Goal: Task Accomplishment & Management: Complete application form

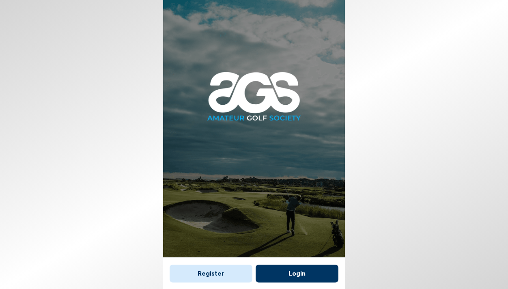
click at [289, 270] on button "Login" at bounding box center [297, 273] width 83 height 18
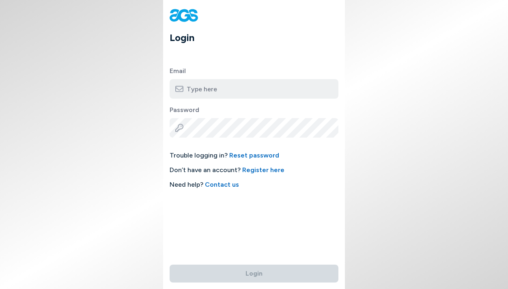
click at [272, 170] on link "Register here" at bounding box center [263, 170] width 42 height 8
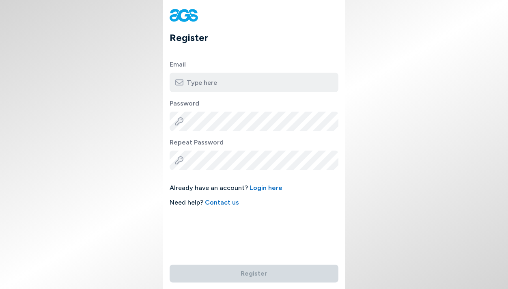
click at [216, 87] on input "email" at bounding box center [254, 82] width 169 height 19
type input "bb8689@hotmail.com"
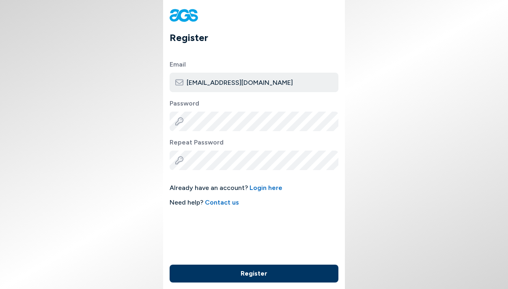
click at [258, 268] on button "Register" at bounding box center [254, 273] width 169 height 18
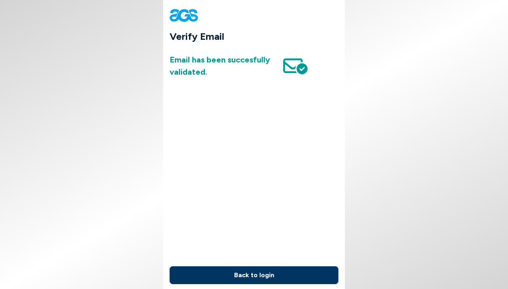
click at [265, 275] on button "Back to login" at bounding box center [254, 275] width 169 height 18
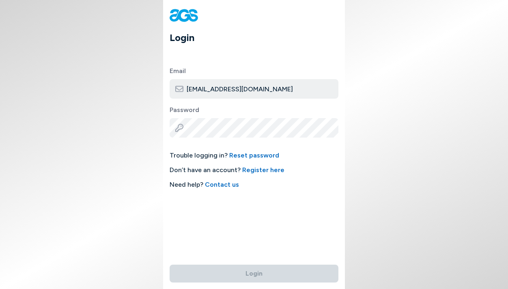
type input "[EMAIL_ADDRESS][DOMAIN_NAME]"
click at [254, 269] on button "Login" at bounding box center [254, 273] width 169 height 18
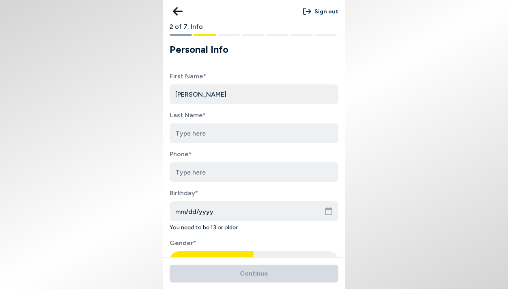
type input "[PERSON_NAME]"
type input "Brown"
type input "512-413-1716"
click at [189, 211] on input "mm/dd/yyyy" at bounding box center [254, 210] width 169 height 19
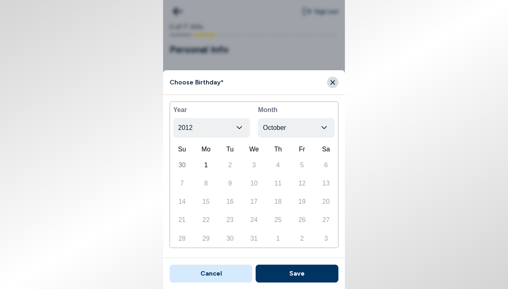
click at [210, 269] on button "Cancel" at bounding box center [211, 273] width 83 height 18
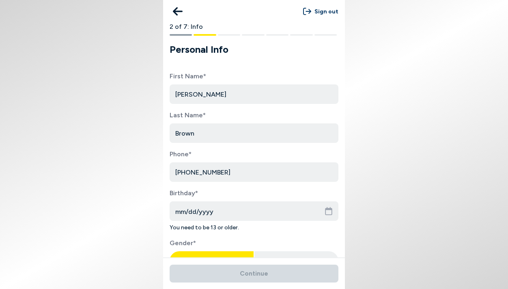
click at [185, 209] on input "mm/dd/yyyy" at bounding box center [254, 210] width 169 height 19
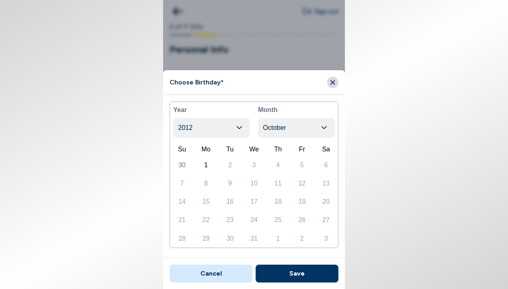
click at [210, 128] on button "2012" at bounding box center [211, 127] width 77 height 19
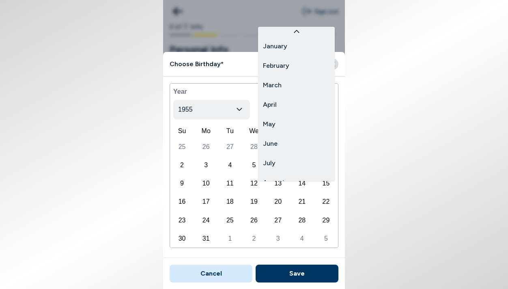
scroll to position [89, 0]
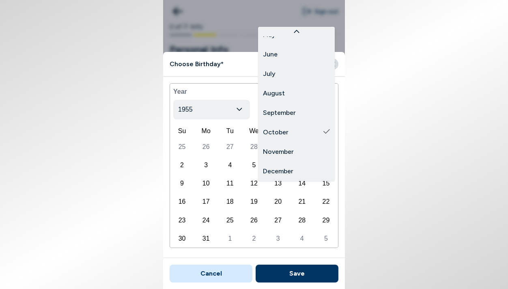
click at [289, 110] on body "Sign out 2 of 7: Info Personal Info First Name* Brian Last Name* Brown Phone* 5…" at bounding box center [254, 144] width 508 height 289
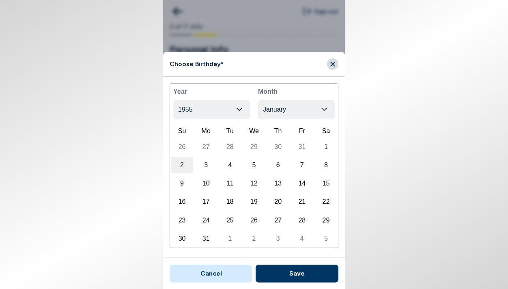
click at [180, 165] on div "2" at bounding box center [182, 165] width 22 height 16
click at [313, 273] on button "Save" at bounding box center [297, 273] width 83 height 18
type input "01/02/1955"
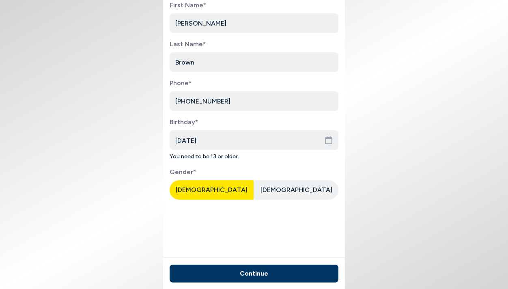
scroll to position [76, 0]
click at [218, 186] on span "Male" at bounding box center [212, 190] width 72 height 8
click at [247, 273] on button "Continue" at bounding box center [254, 273] width 169 height 18
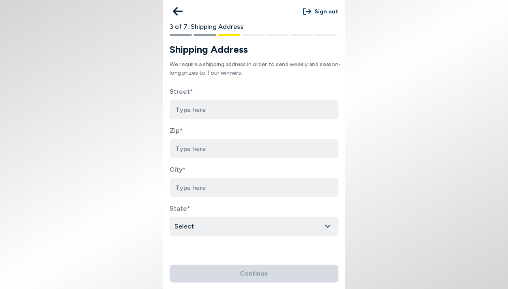
click at [324, 110] on input at bounding box center [254, 109] width 169 height 19
type input "7724 Aria Loop"
type input "78736"
type input "Austin"
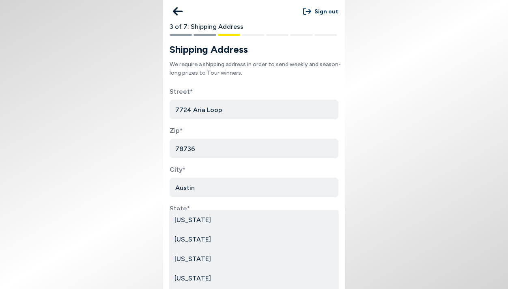
click at [233, 224] on body "Sign out 3 of 7: Shipping Address Shipping Address We require a shipping addres…" at bounding box center [254, 144] width 508 height 289
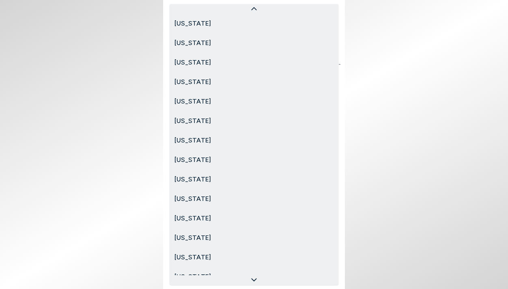
scroll to position [600, 0]
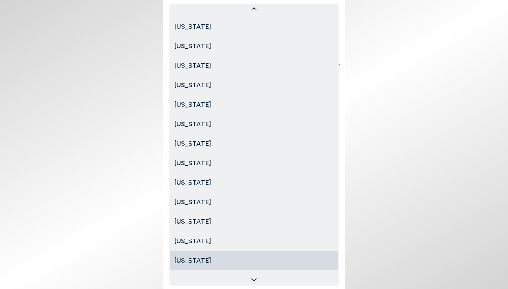
select select "Texas"
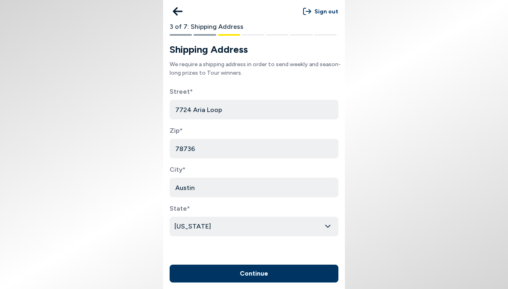
click at [260, 274] on button "Continue" at bounding box center [254, 273] width 169 height 18
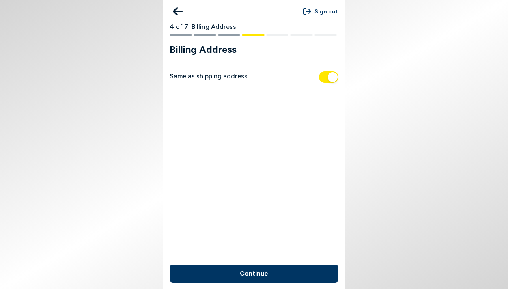
click at [267, 275] on button "Continue" at bounding box center [254, 273] width 169 height 18
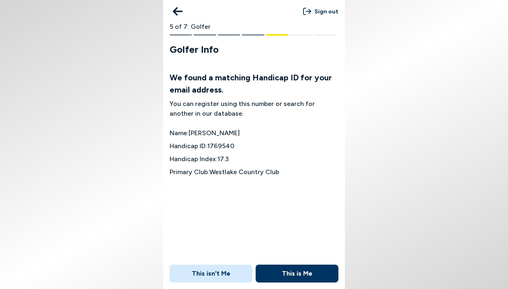
click at [298, 275] on button "This is Me" at bounding box center [297, 273] width 83 height 18
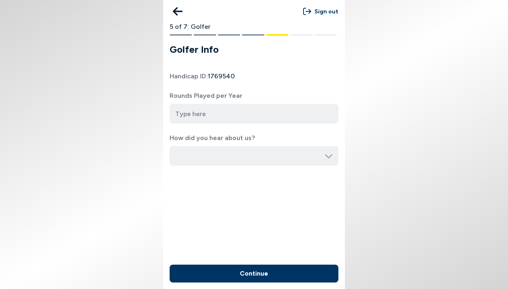
click at [232, 119] on input "number" at bounding box center [254, 113] width 169 height 19
type input "50"
click at [185, 113] on input "50" at bounding box center [254, 113] width 169 height 19
click at [207, 158] on input "button" at bounding box center [254, 155] width 169 height 19
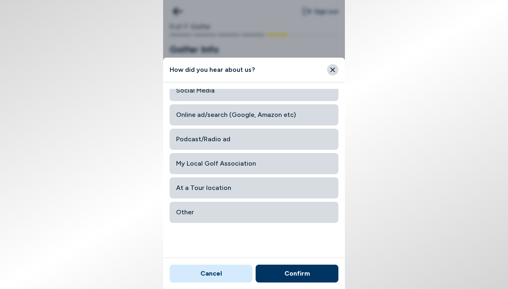
click at [194, 211] on span "Other" at bounding box center [254, 212] width 156 height 15
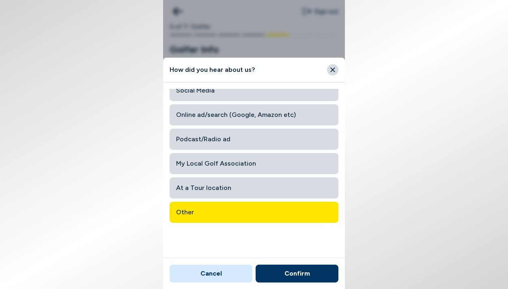
click at [295, 273] on button "Confirm" at bounding box center [297, 273] width 83 height 18
type input "Other"
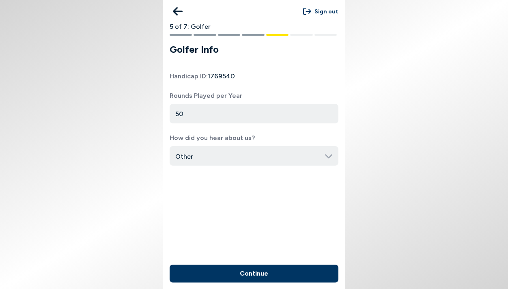
click at [274, 271] on button "Continue" at bounding box center [254, 273] width 169 height 18
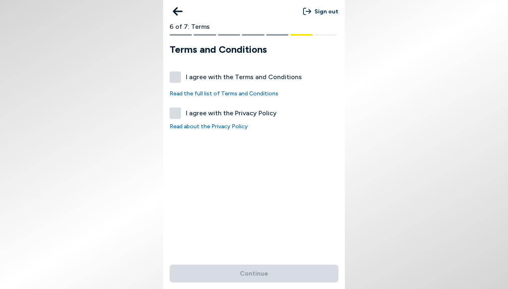
click at [178, 76] on label "I agree with the Terms and Conditions" at bounding box center [254, 76] width 169 height 11
click at [178, 76] on button "I agree with the Terms and Conditions" at bounding box center [175, 76] width 11 height 11
checkbox input "true"
click at [177, 110] on label "I agree with the Privacy Policy" at bounding box center [254, 113] width 169 height 11
click at [177, 110] on button "I agree with the Privacy Policy" at bounding box center [175, 113] width 11 height 11
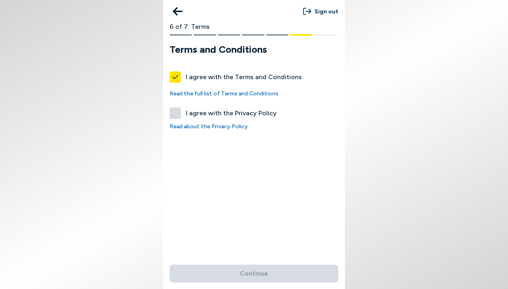
checkbox input "true"
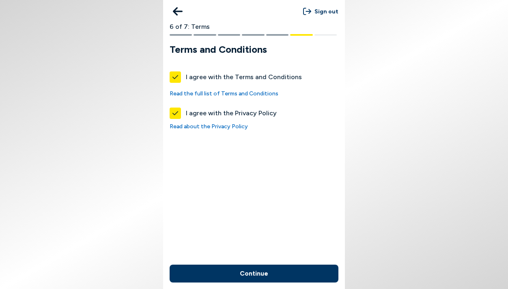
click at [260, 272] on button "Continue" at bounding box center [254, 273] width 169 height 18
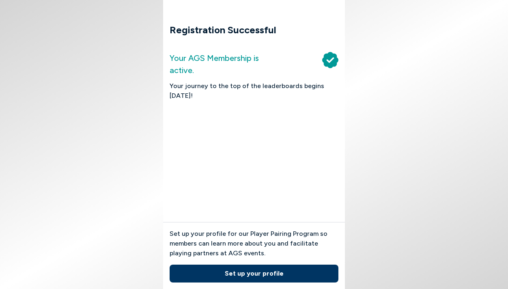
click at [264, 272] on button "Set up your profile" at bounding box center [254, 273] width 169 height 18
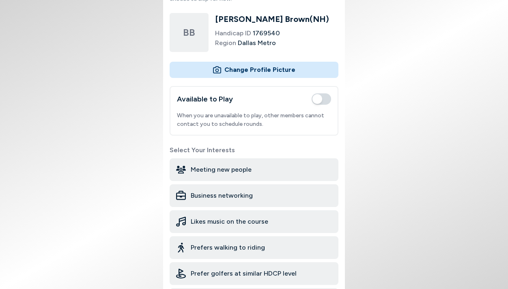
scroll to position [80, 0]
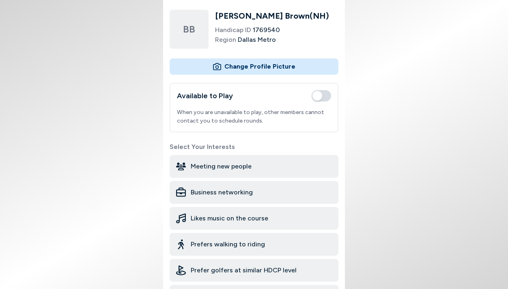
click at [324, 97] on span "button" at bounding box center [321, 95] width 19 height 11
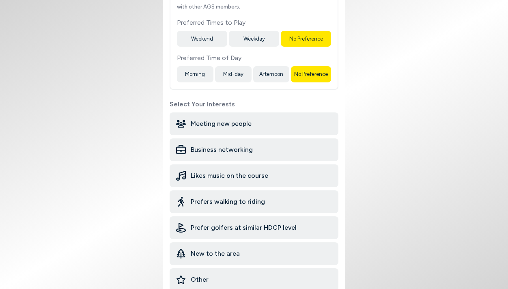
scroll to position [257, 0]
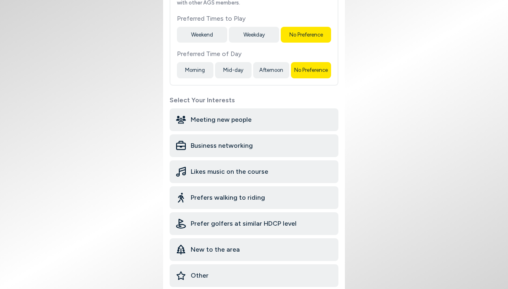
click at [221, 120] on span "Meeting new people" at bounding box center [221, 120] width 61 height 10
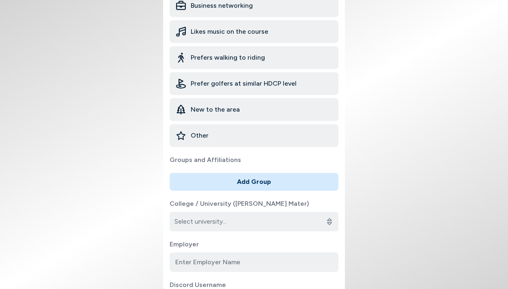
scroll to position [398, 0]
click at [221, 88] on div "Prefer golfers at similar HDCP level" at bounding box center [254, 83] width 169 height 23
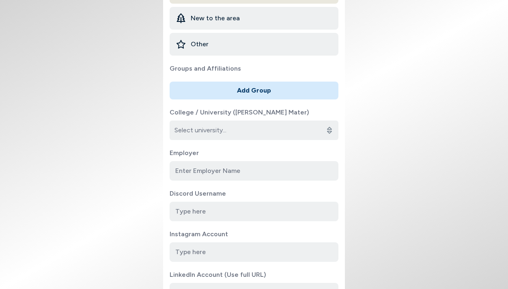
scroll to position [489, 0]
click at [275, 128] on input "College / University ([PERSON_NAME] Mater)" at bounding box center [254, 129] width 169 height 19
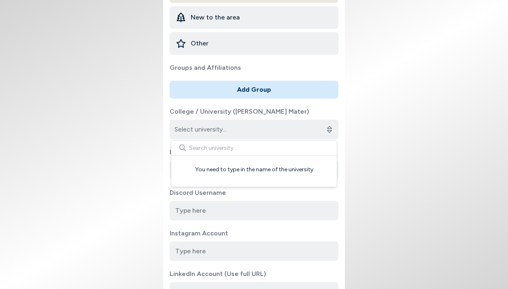
type input "d"
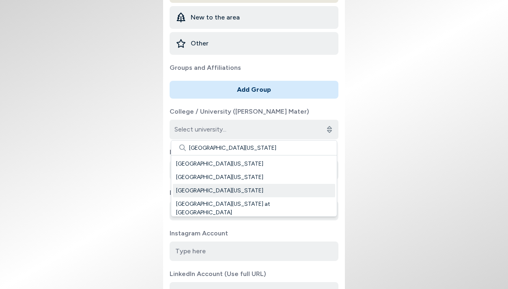
type input "[GEOGRAPHIC_DATA][US_STATE]"
click at [241, 189] on div "[GEOGRAPHIC_DATA][US_STATE]" at bounding box center [254, 190] width 162 height 13
type input "[GEOGRAPHIC_DATA][US_STATE]"
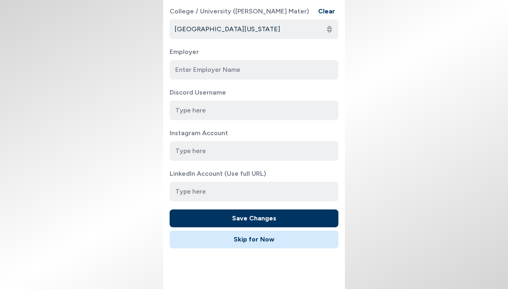
scroll to position [0, 0]
click at [211, 149] on input at bounding box center [254, 150] width 169 height 19
type input "bb8689"
click at [254, 212] on button "Save Changes" at bounding box center [254, 218] width 169 height 18
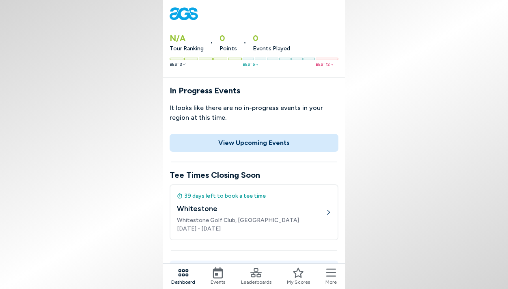
click at [182, 280] on span "Dashboard" at bounding box center [183, 281] width 24 height 7
click at [183, 273] on icon at bounding box center [183, 272] width 10 height 7
